Goal: Transaction & Acquisition: Purchase product/service

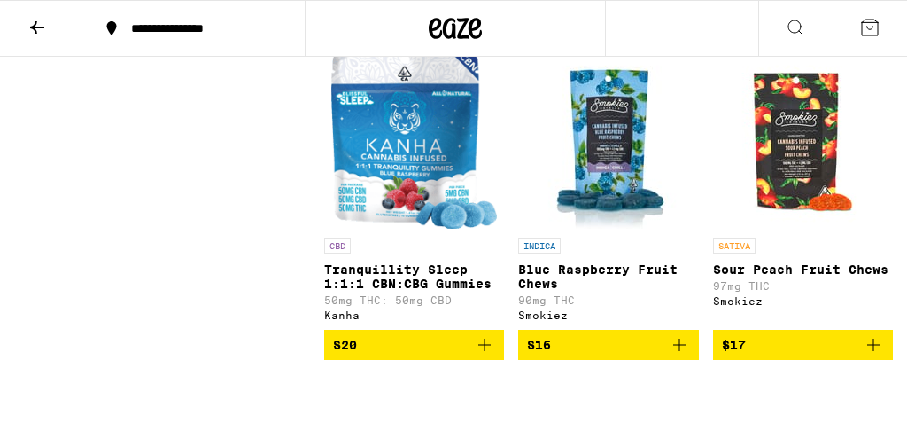
scroll to position [9093, 0]
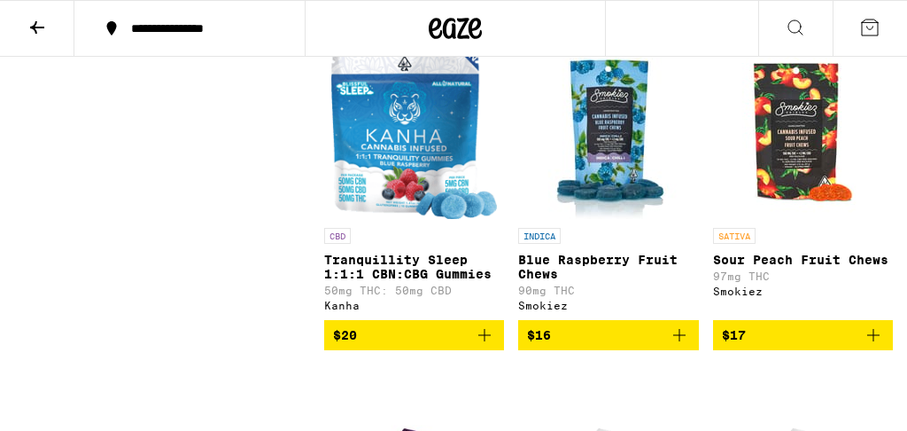
click at [679, 27] on button "$20" at bounding box center [608, 12] width 180 height 30
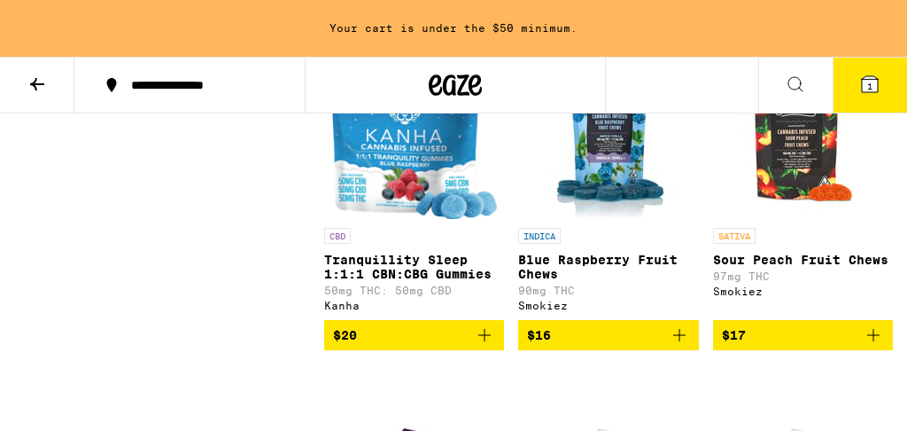
click at [679, 27] on div "In Bag (1)" at bounding box center [608, 13] width 180 height 28
click at [686, 24] on icon "Increment" at bounding box center [683, 13] width 16 height 21
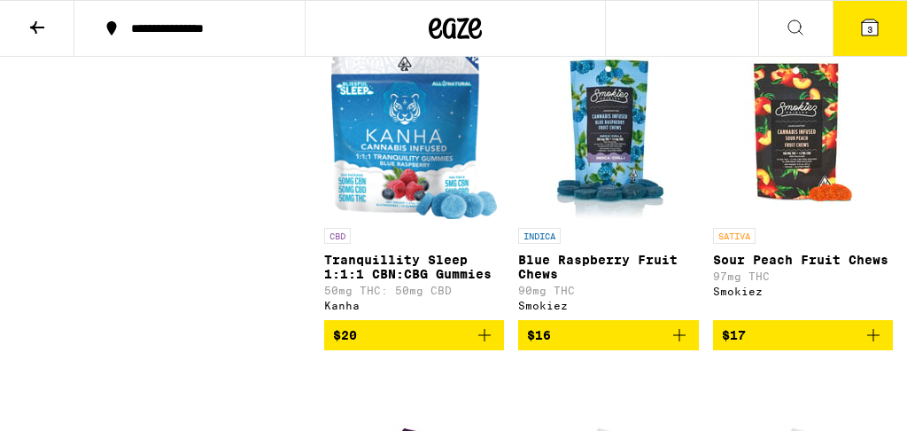
click at [875, 23] on icon "Add to bag" at bounding box center [873, 12] width 21 height 21
click at [875, 24] on icon "Increment" at bounding box center [877, 13] width 16 height 21
click at [491, 23] on icon "Add to bag" at bounding box center [484, 12] width 21 height 21
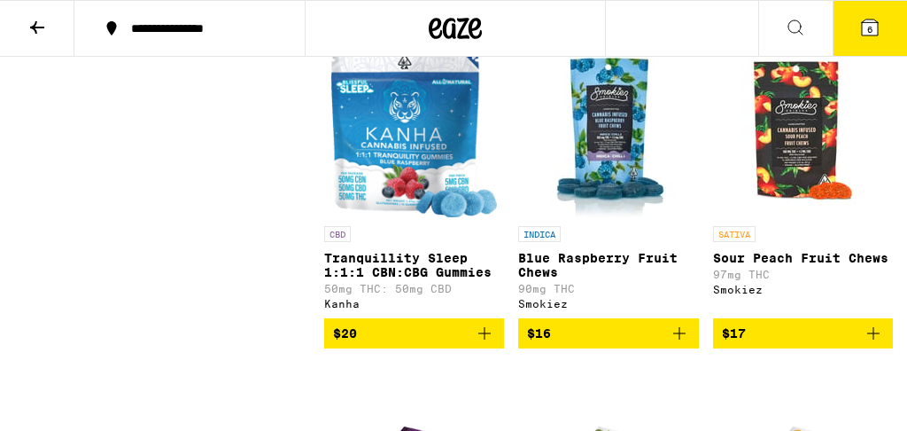
click at [491, 22] on icon "Increment" at bounding box center [488, 11] width 16 height 21
click at [344, 22] on icon "Decrement" at bounding box center [340, 11] width 16 height 21
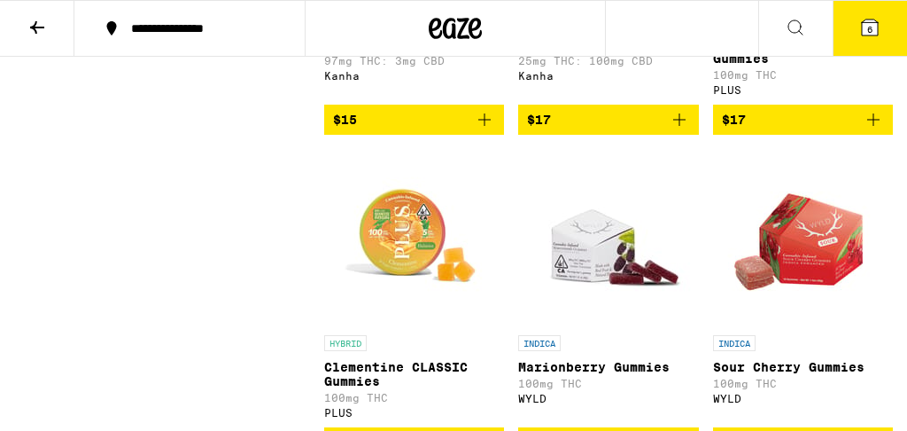
scroll to position [4727, 0]
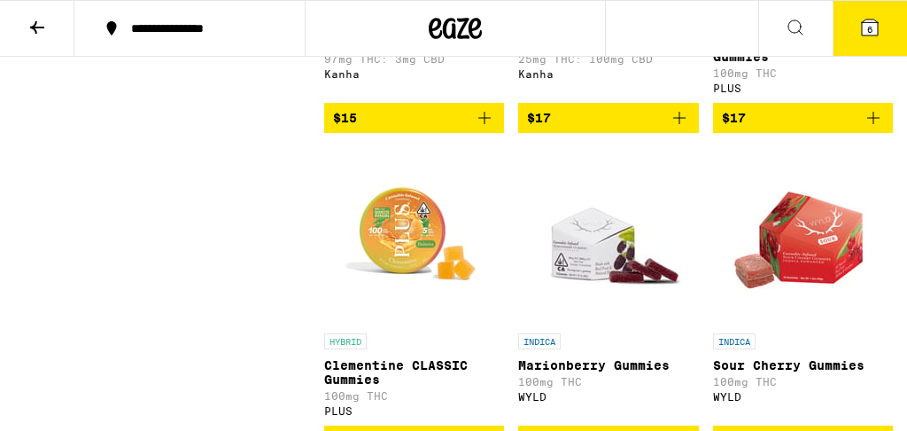
click at [857, 26] on button "6" at bounding box center [870, 28] width 74 height 55
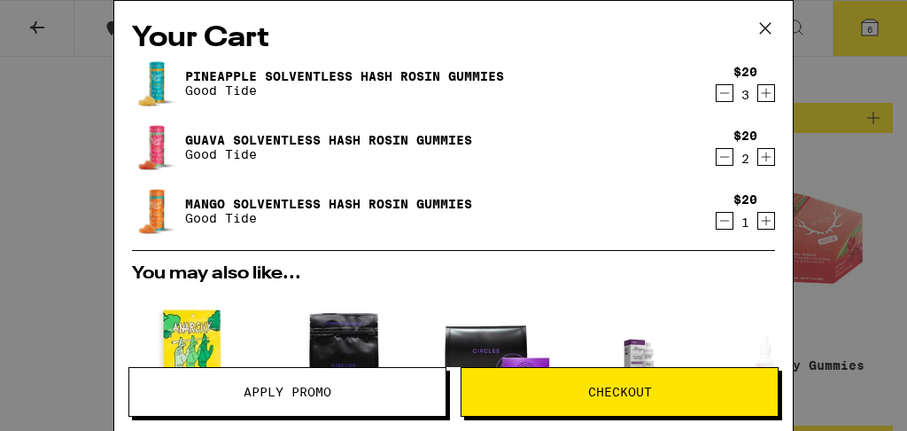
click at [772, 94] on icon "Increment" at bounding box center [766, 92] width 16 height 21
click at [768, 158] on icon "Increment" at bounding box center [767, 157] width 10 height 10
click at [758, 220] on icon "Increment" at bounding box center [766, 220] width 16 height 21
click at [43, 32] on div "Your Cart Pineapple Solventless Hash Rosin Gummies Good Tide $20 4 Guava Solven…" at bounding box center [453, 215] width 907 height 431
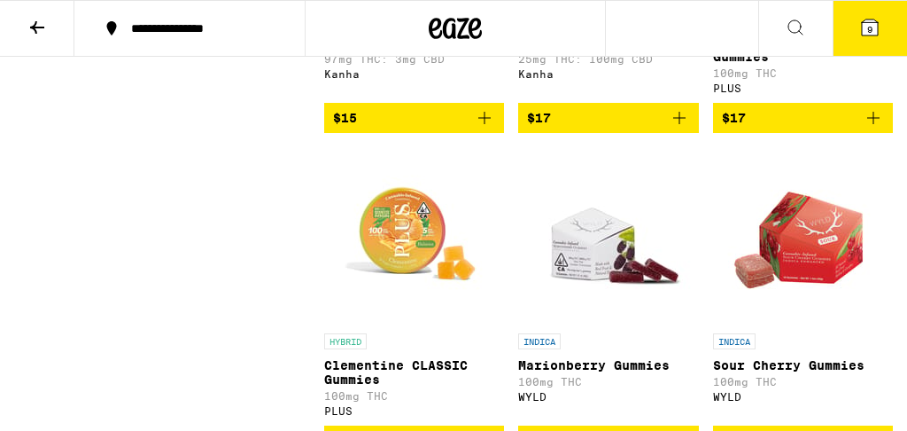
click at [43, 32] on icon at bounding box center [37, 27] width 21 height 21
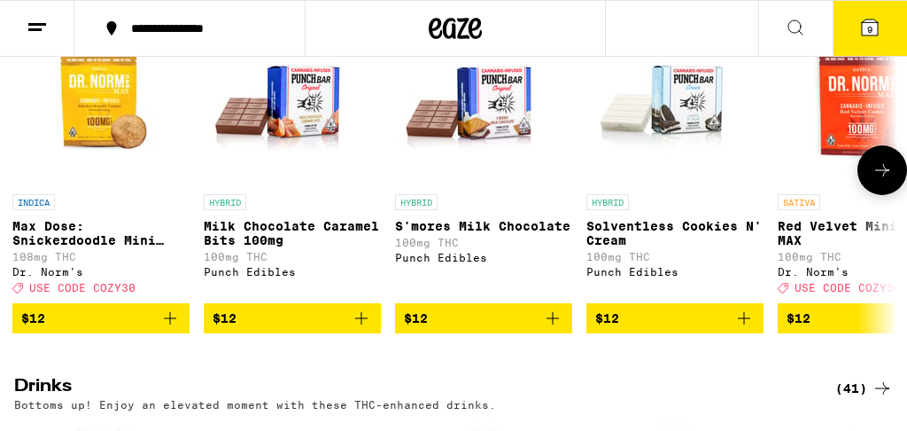
scroll to position [633, 0]
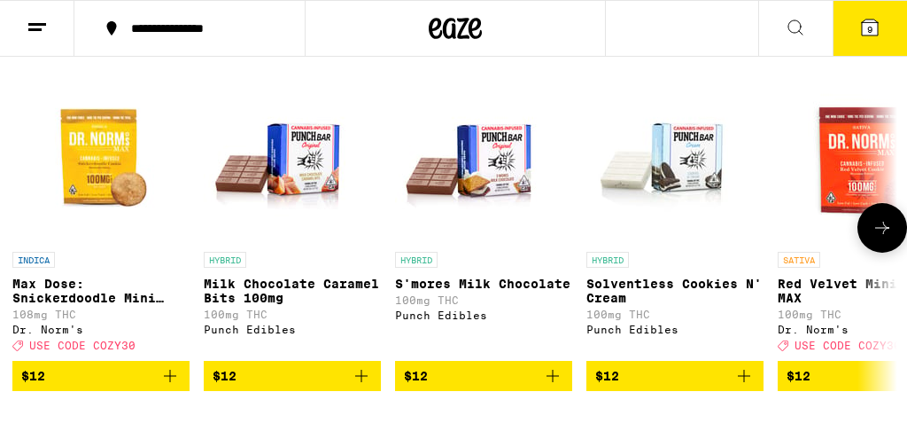
click at [873, 238] on icon at bounding box center [882, 227] width 21 height 21
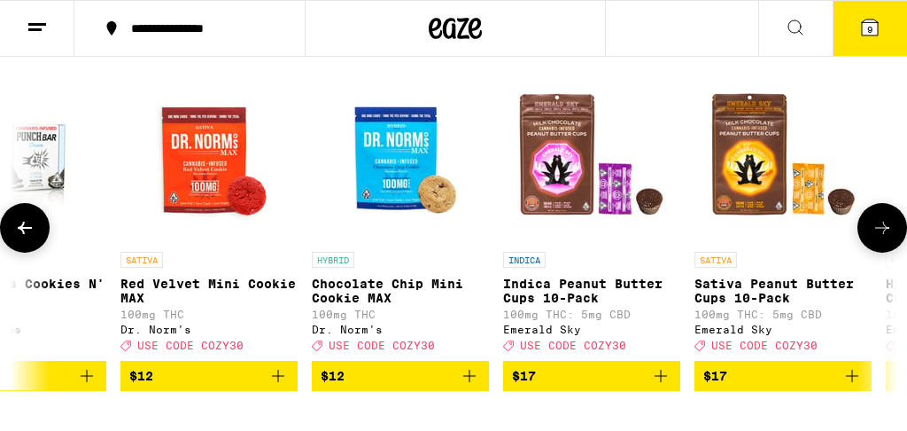
click at [873, 238] on icon at bounding box center [882, 227] width 21 height 21
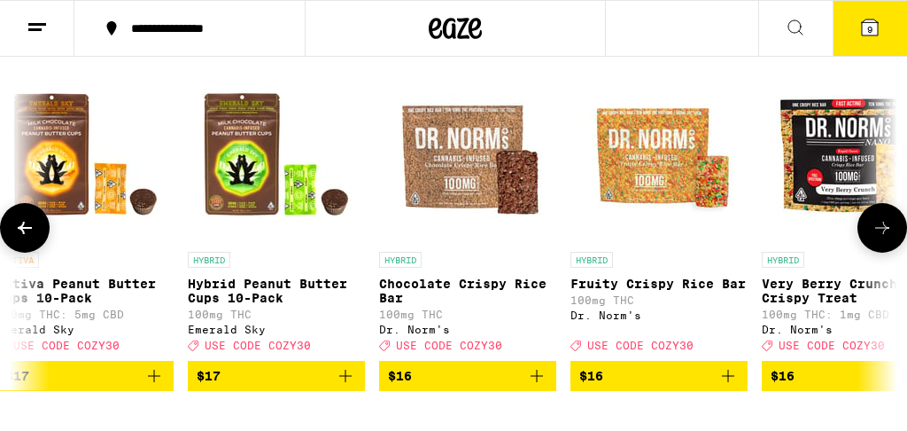
scroll to position [0, 1362]
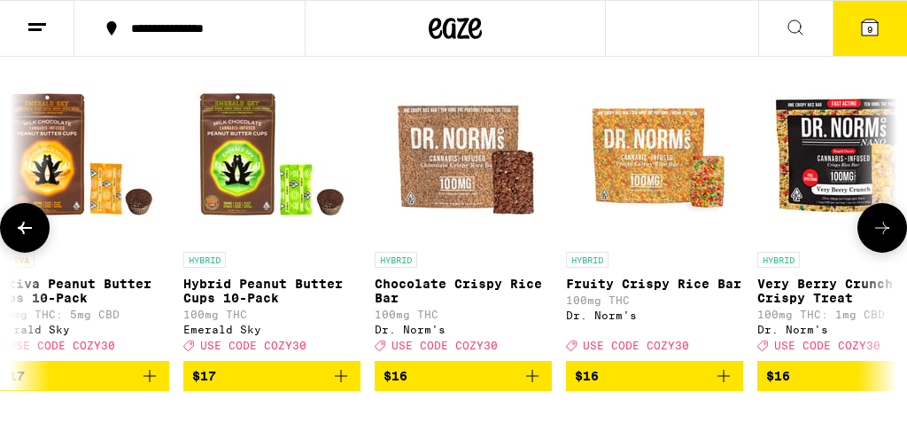
click at [873, 238] on icon at bounding box center [882, 227] width 21 height 21
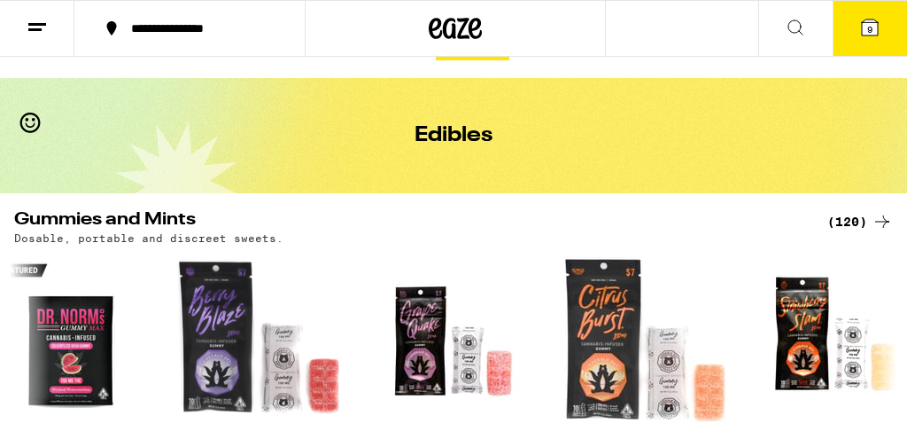
scroll to position [19, 0]
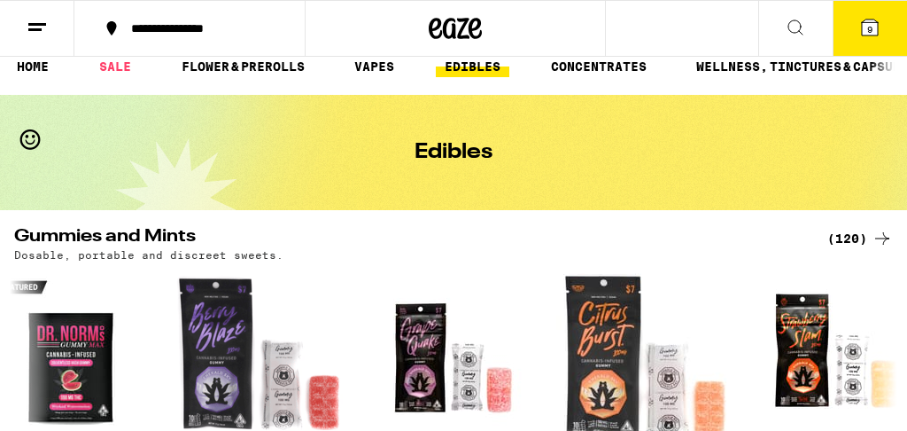
click at [834, 234] on div "(120)" at bounding box center [861, 238] width 66 height 21
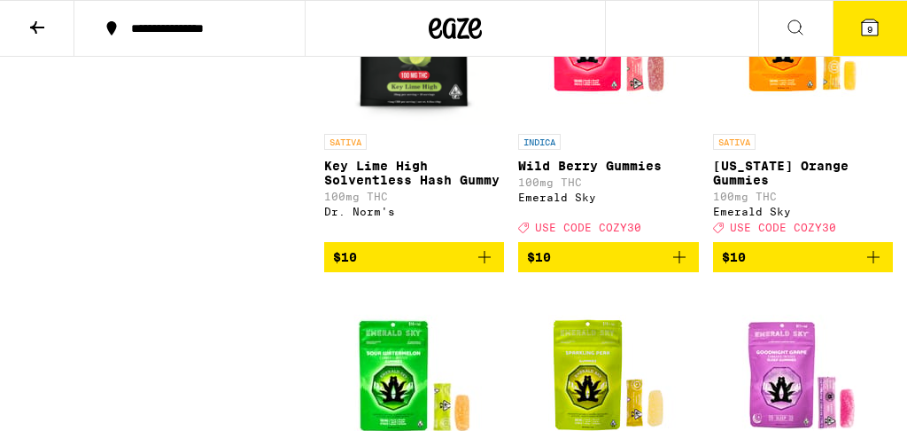
scroll to position [1661, 0]
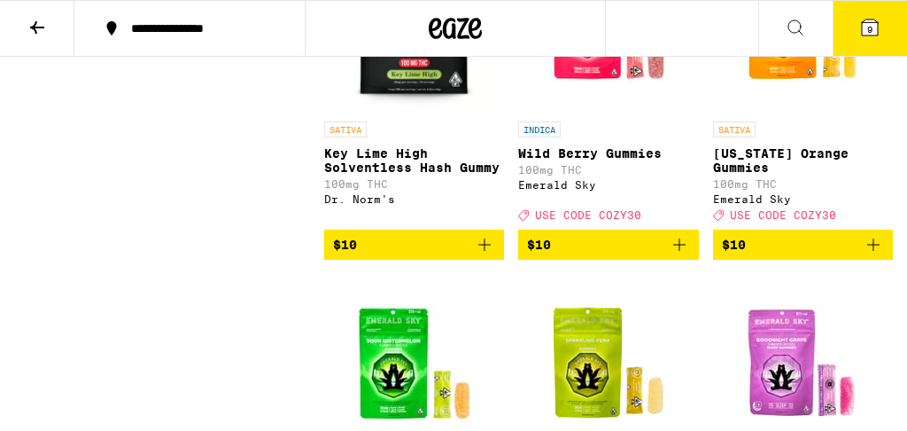
click at [486, 255] on icon "Add to bag" at bounding box center [484, 244] width 21 height 21
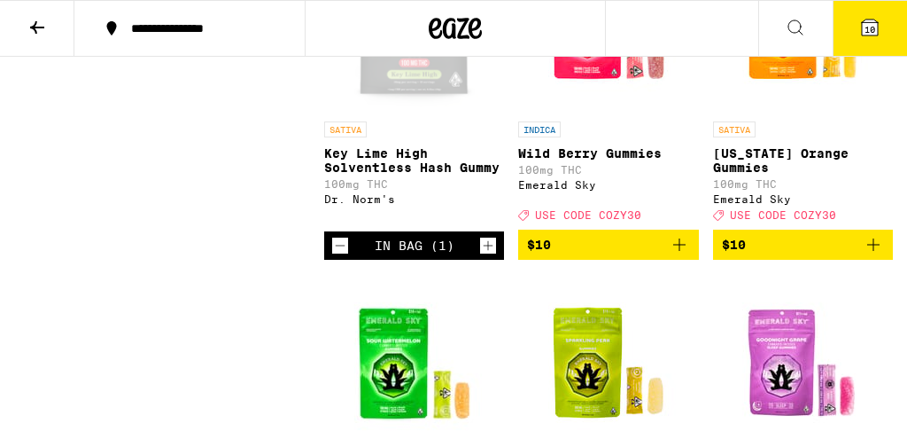
click at [486, 256] on icon "Increment" at bounding box center [488, 245] width 16 height 21
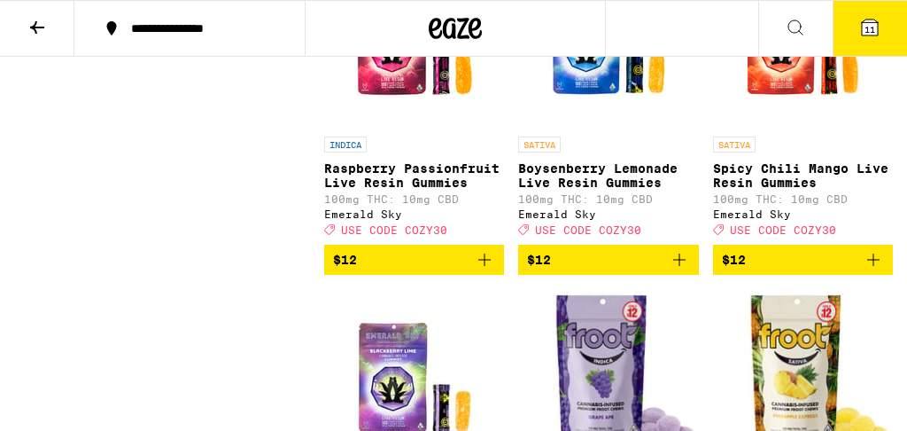
scroll to position [2305, 0]
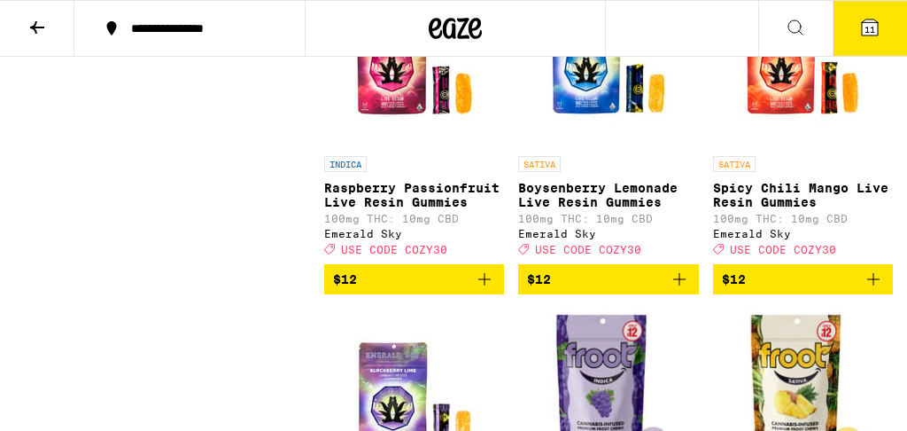
click at [675, 290] on icon "Add to bag" at bounding box center [679, 278] width 21 height 21
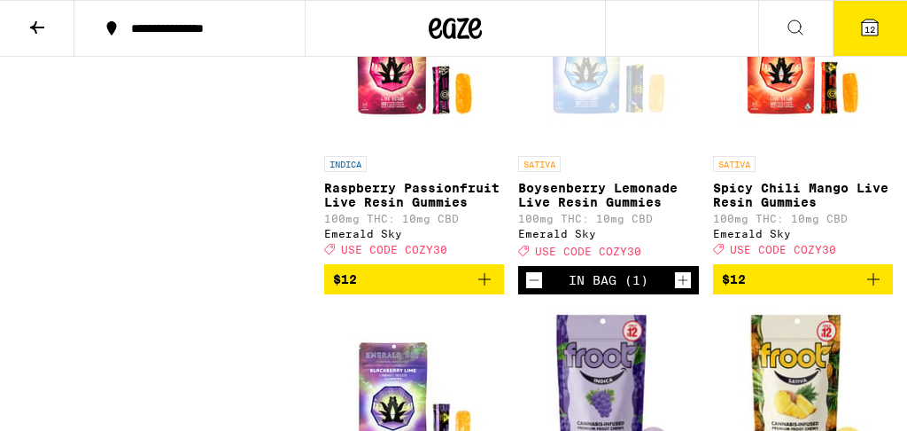
click at [855, 147] on img "Open page for Spicy Chili Mango Live Resin Gummies from Emerald Sky" at bounding box center [802, 58] width 177 height 177
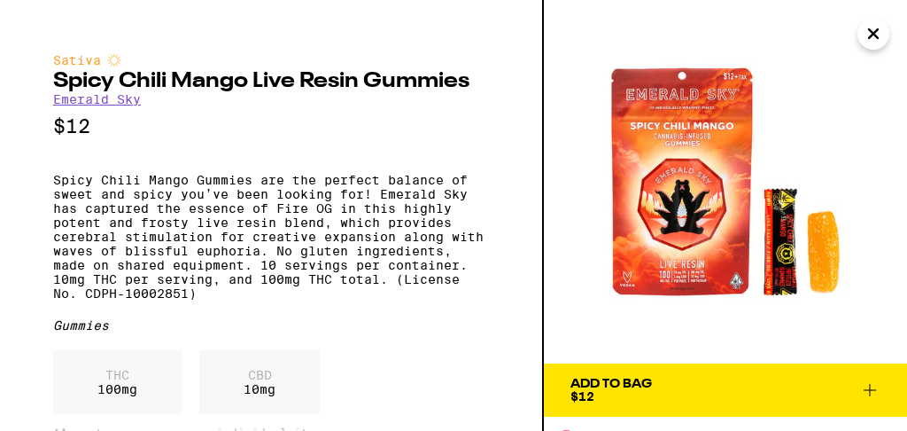
click at [873, 36] on icon "Close" at bounding box center [873, 33] width 21 height 27
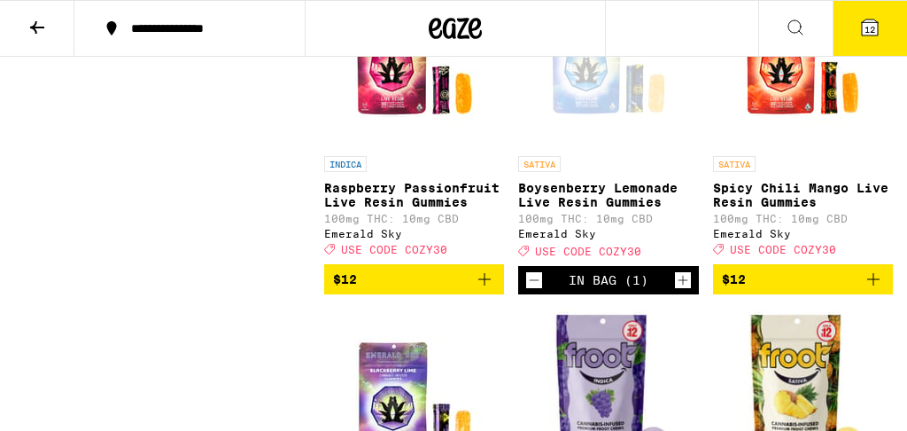
click at [870, 38] on button "12" at bounding box center [870, 28] width 74 height 55
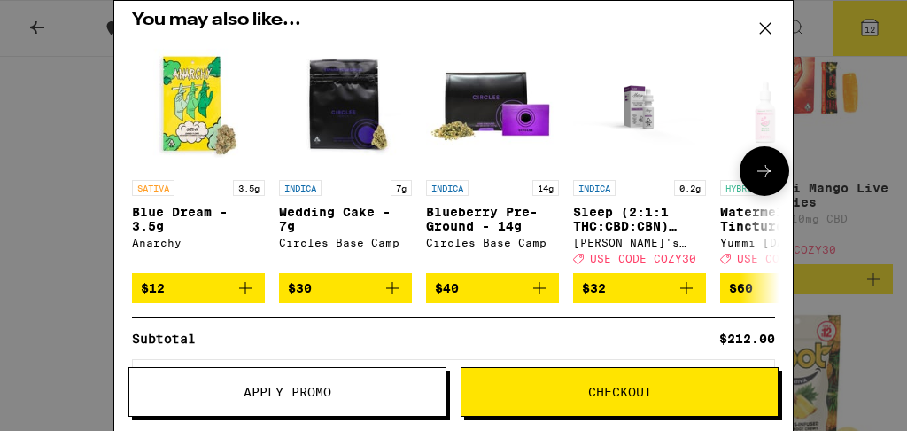
scroll to position [469, 0]
